Goal: Information Seeking & Learning: Learn about a topic

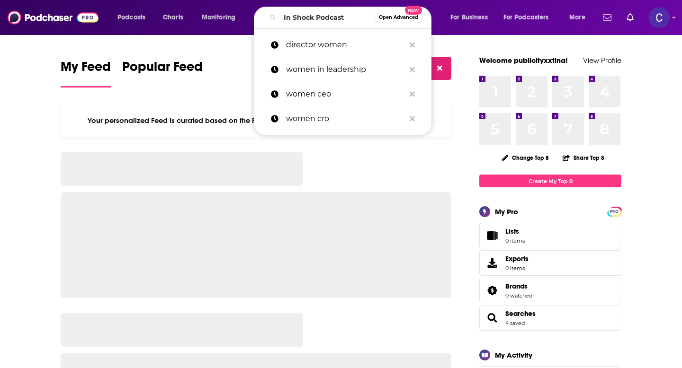
type input "In Shock Podcast"
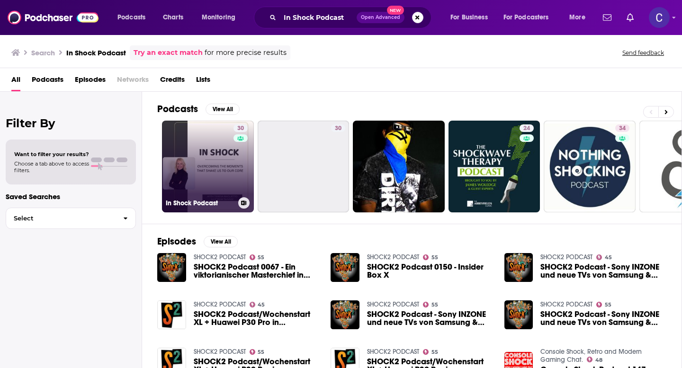
click at [206, 157] on link "30 In Shock Podcast" at bounding box center [208, 167] width 92 height 92
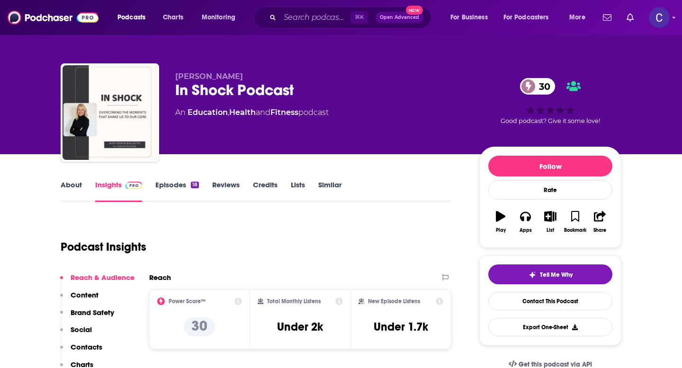
click at [178, 180] on link "Episodes 18" at bounding box center [177, 191] width 44 height 22
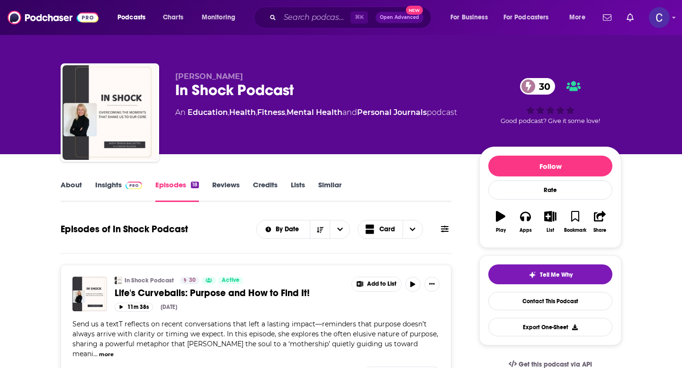
click at [328, 180] on div "About Insights Episodes 18 Reviews Credits Lists Similar" at bounding box center [256, 190] width 391 height 23
click at [329, 188] on link "Similar" at bounding box center [329, 191] width 23 height 22
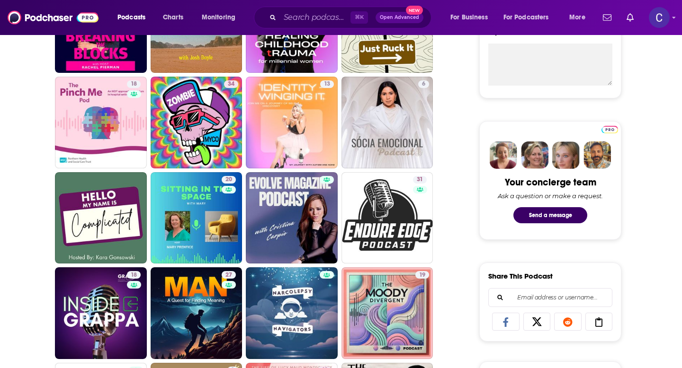
scroll to position [368, 0]
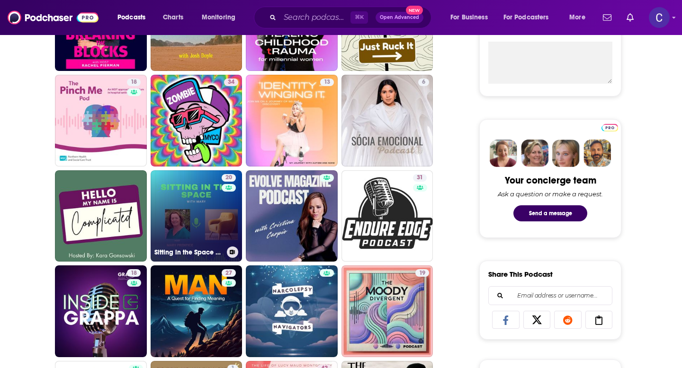
click at [188, 210] on link "20 Sitting in the Space with [PERSON_NAME]" at bounding box center [197, 216] width 92 height 92
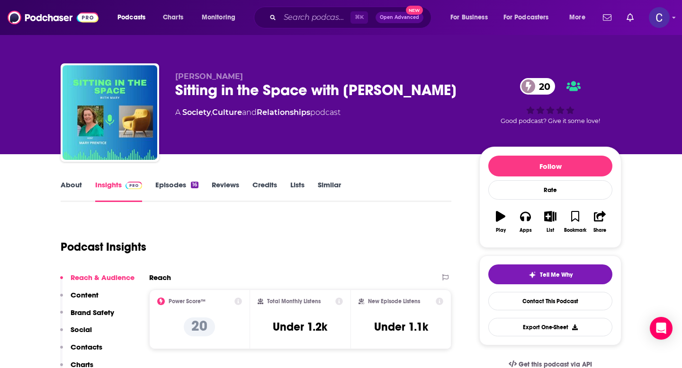
click at [72, 188] on link "About" at bounding box center [71, 191] width 21 height 22
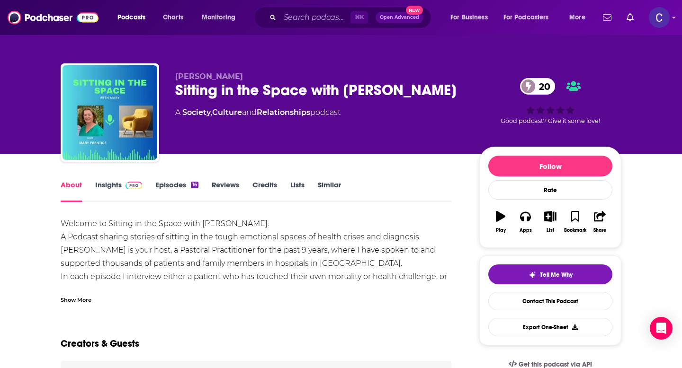
click at [342, 179] on div "About Insights Episodes 16 Reviews Credits Lists Similar" at bounding box center [256, 190] width 391 height 23
click at [339, 185] on link "Similar" at bounding box center [329, 191] width 23 height 22
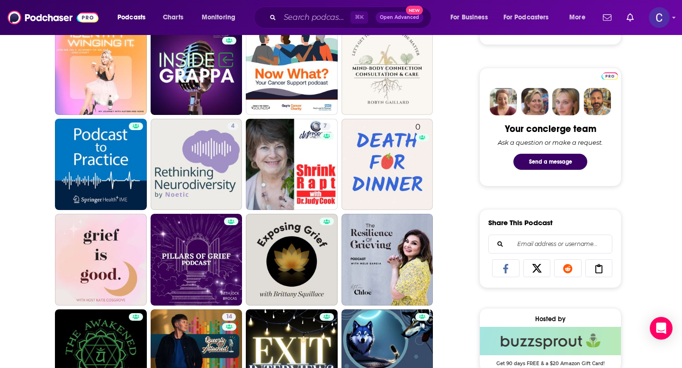
scroll to position [254, 0]
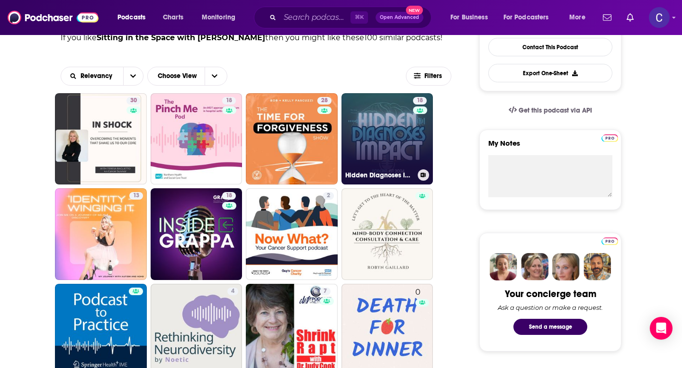
click at [412, 152] on link "18 Hidden Diagnoses Impact: Unveiling EDS, CCI & Beyond" at bounding box center [387, 139] width 92 height 92
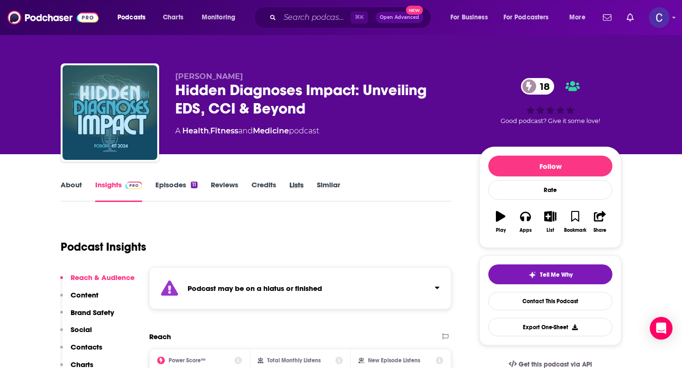
click at [314, 190] on div "Lists" at bounding box center [302, 191] width 27 height 22
click at [326, 185] on link "Similar" at bounding box center [328, 191] width 23 height 22
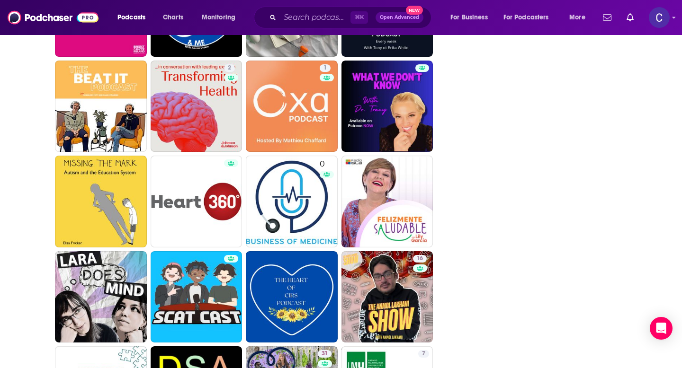
scroll to position [1540, 0]
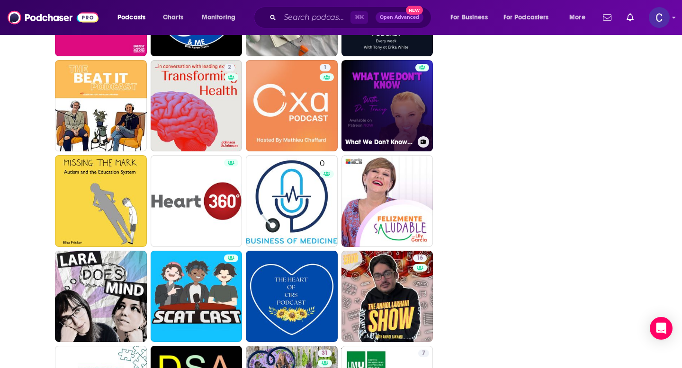
click at [394, 128] on link "What We Don't Know with [PERSON_NAME]" at bounding box center [387, 106] width 92 height 92
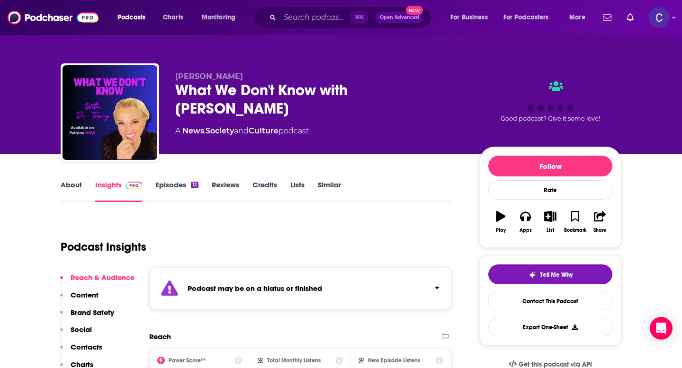
click at [322, 185] on link "Similar" at bounding box center [329, 191] width 23 height 22
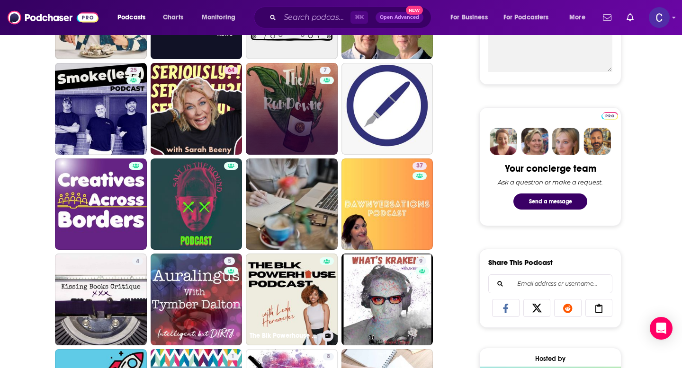
scroll to position [378, 0]
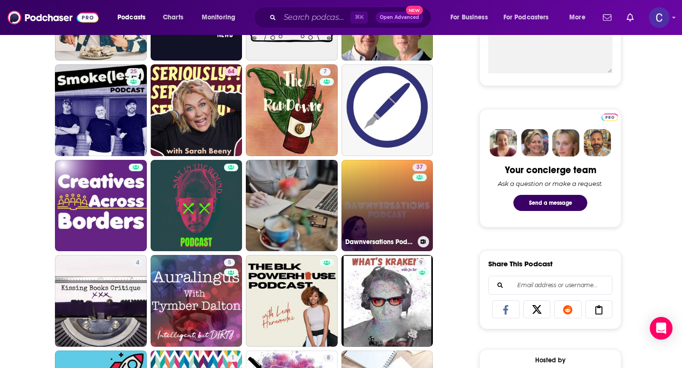
click at [408, 211] on link "37 Dawnversations Podcast" at bounding box center [387, 206] width 92 height 92
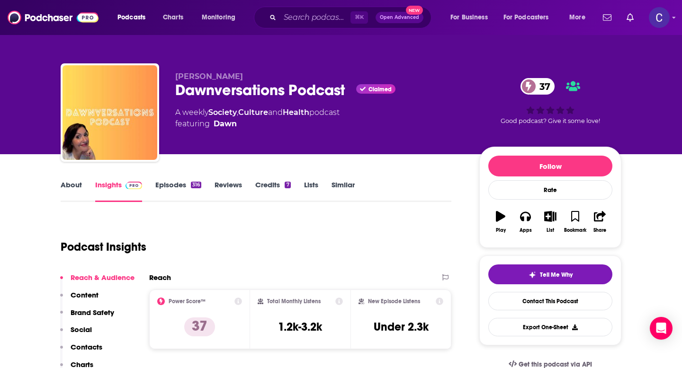
click at [78, 184] on link "About" at bounding box center [71, 191] width 21 height 22
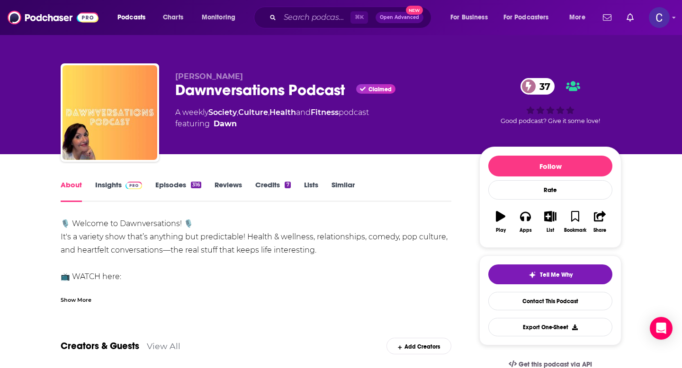
click at [87, 295] on div "Show More" at bounding box center [256, 296] width 391 height 16
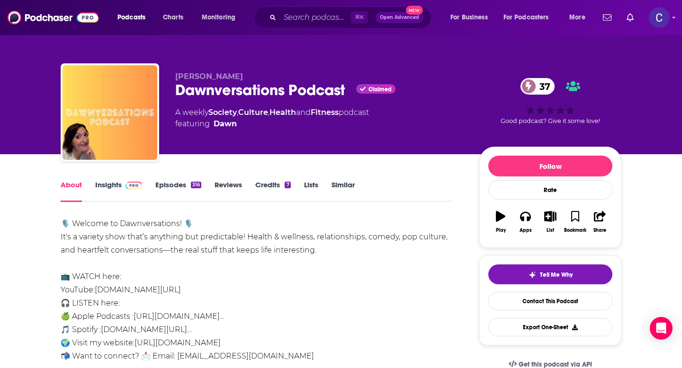
click at [170, 184] on link "Episodes 316" at bounding box center [178, 191] width 46 height 22
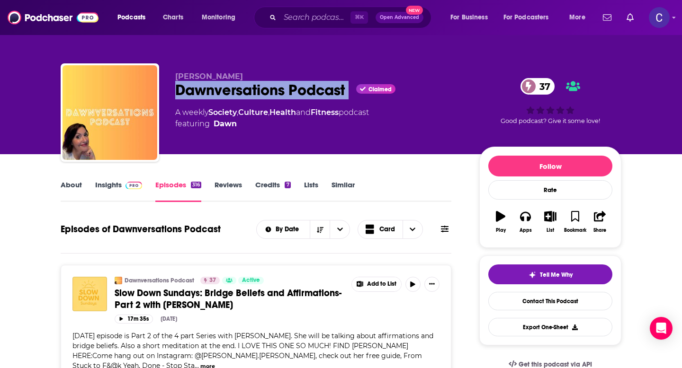
drag, startPoint x: 178, startPoint y: 90, endPoint x: 357, endPoint y: 90, distance: 179.0
click at [357, 90] on div "Dawnversations Podcast Claimed 37" at bounding box center [319, 90] width 289 height 18
copy div "Dawnversations Podcast"
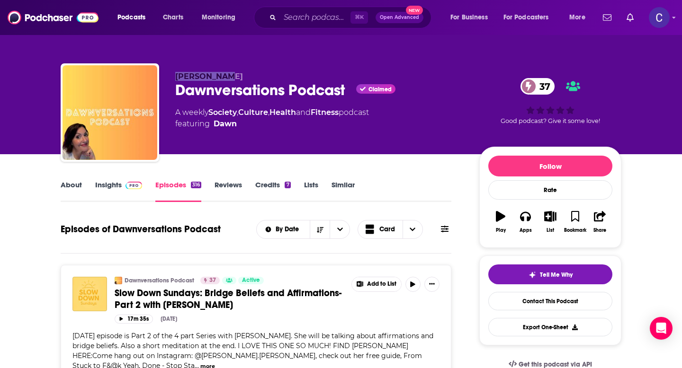
drag, startPoint x: 177, startPoint y: 78, endPoint x: 233, endPoint y: 78, distance: 56.4
click at [233, 78] on p "[PERSON_NAME]" at bounding box center [319, 76] width 289 height 9
copy span "[PERSON_NAME]"
click at [114, 185] on link "Insights" at bounding box center [118, 191] width 47 height 22
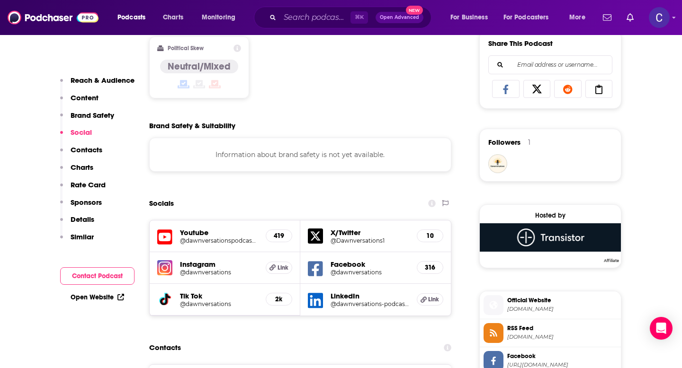
scroll to position [634, 0]
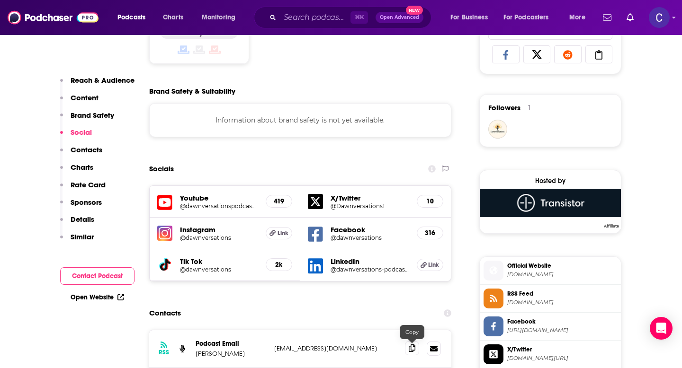
click at [410, 350] on icon at bounding box center [412, 349] width 7 height 8
